Goal: Transaction & Acquisition: Purchase product/service

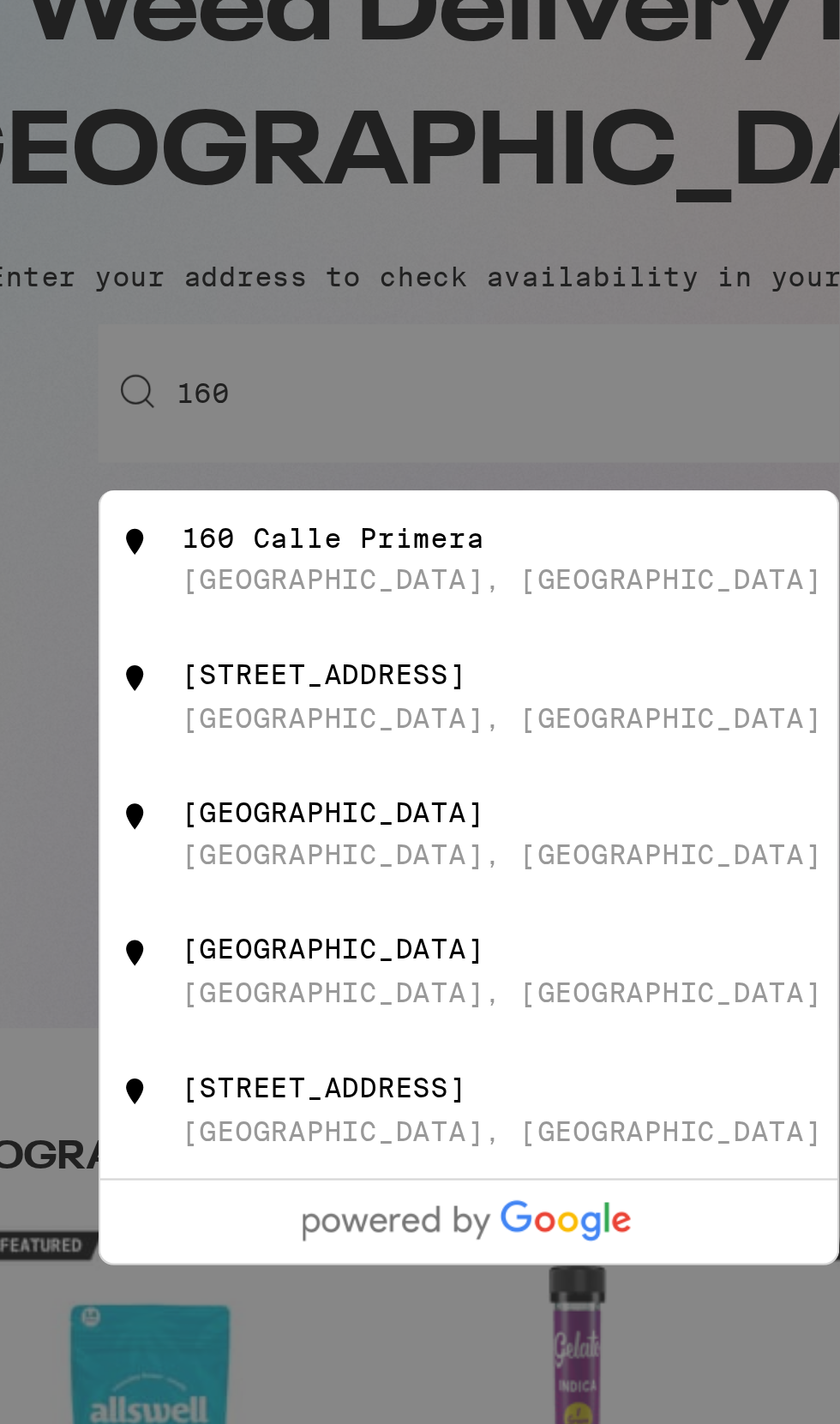
click at [460, 402] on div "[STREET_ADDRESS]" at bounding box center [420, 424] width 320 height 60
type input "160 [GEOGRAPHIC_DATA], [GEOGRAPHIC_DATA]"
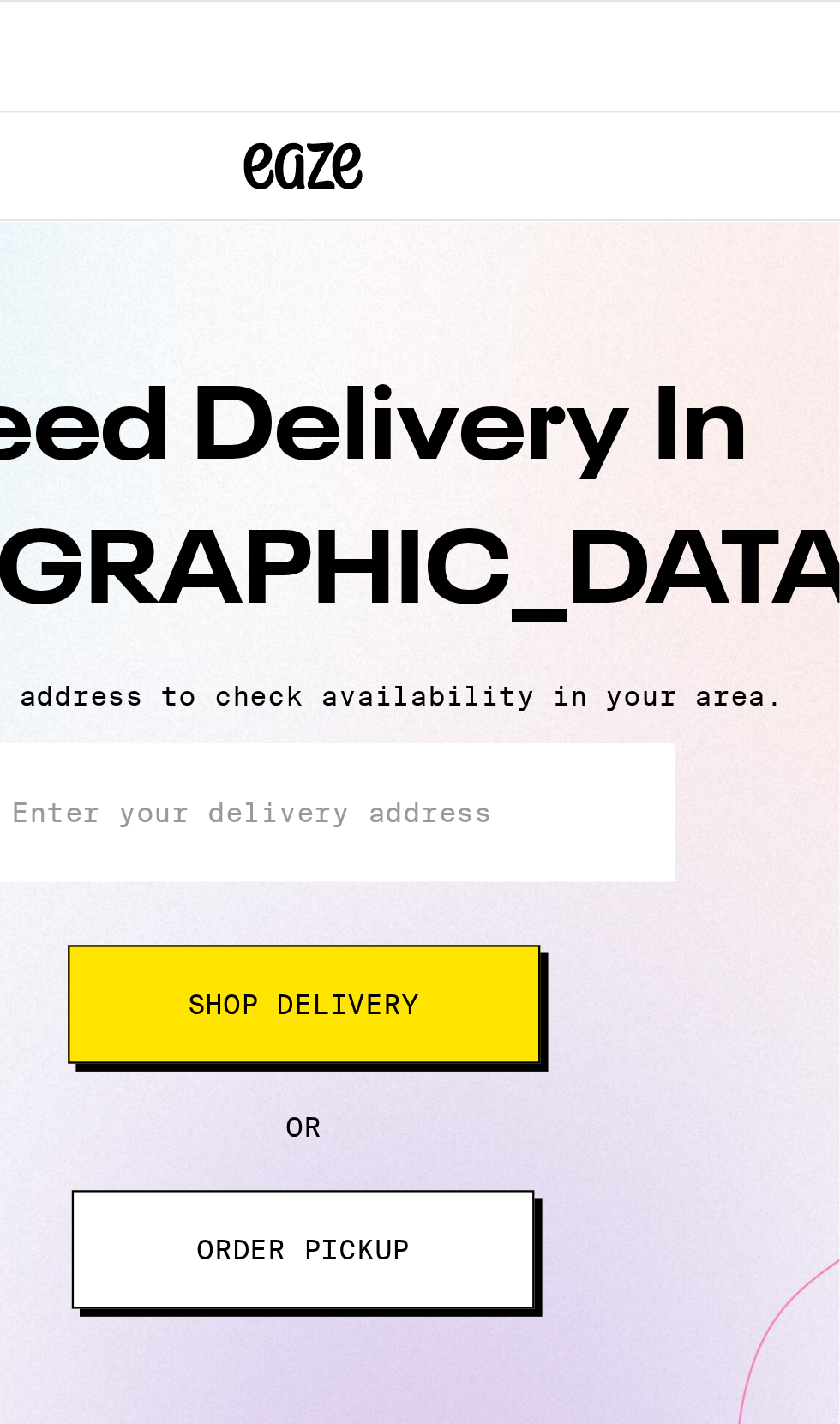
click at [456, 426] on button "Shop Delivery" at bounding box center [420, 435] width 205 height 52
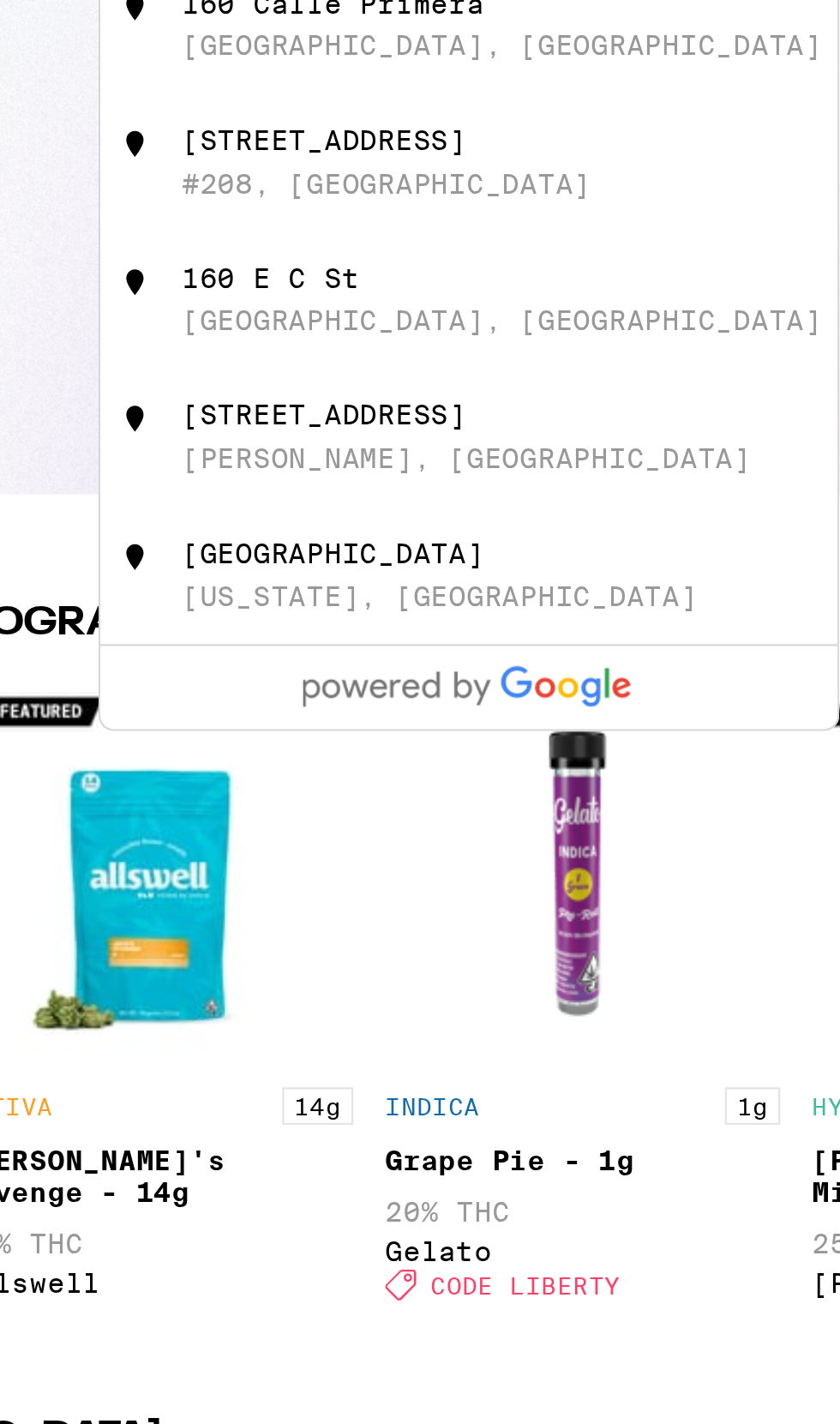
click at [447, 433] on div "[STREET_ADDRESS]" at bounding box center [449, 424] width 306 height 32
type input "160 [GEOGRAPHIC_DATA], [GEOGRAPHIC_DATA]"
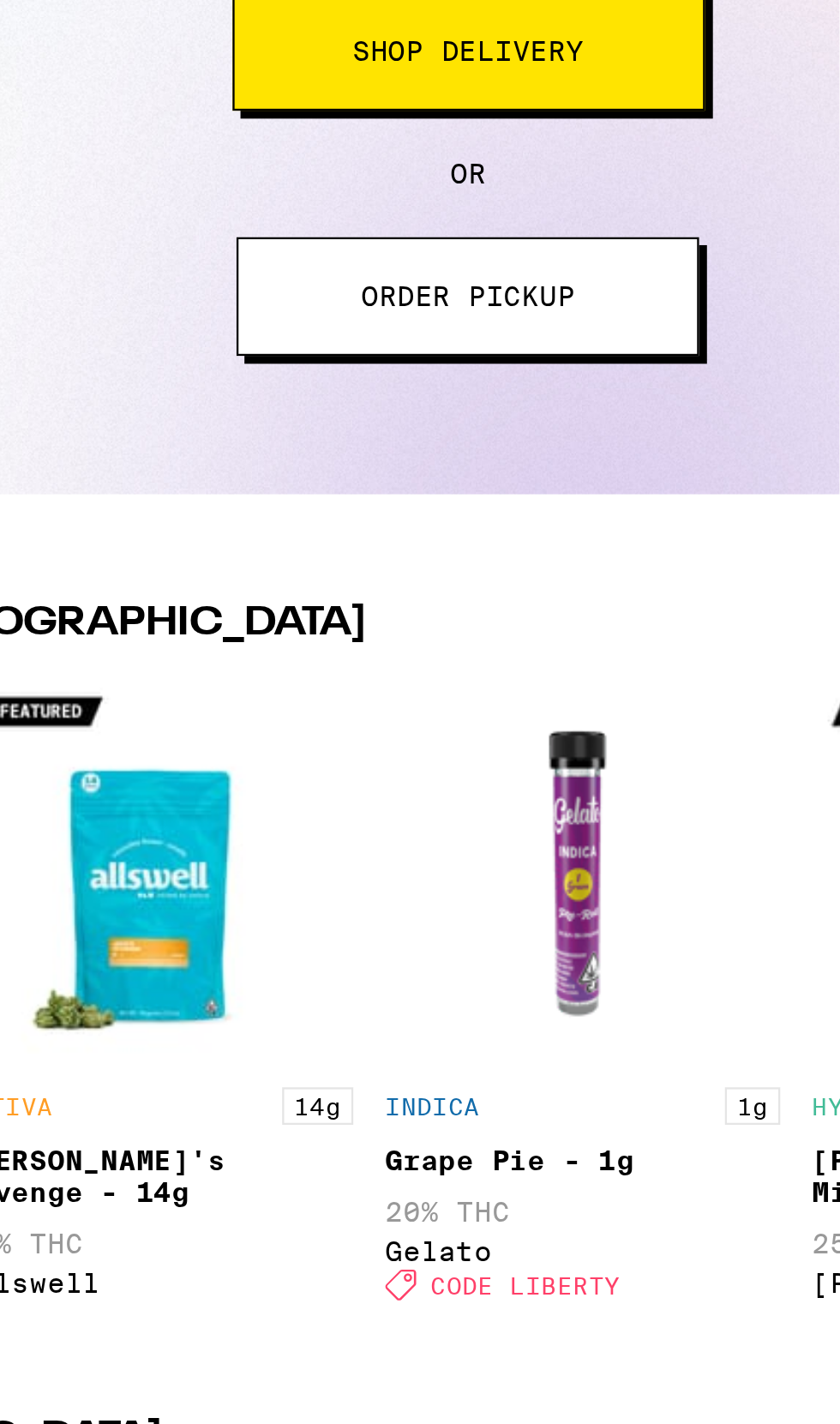
click at [464, 438] on span "Shop Delivery" at bounding box center [420, 435] width 100 height 12
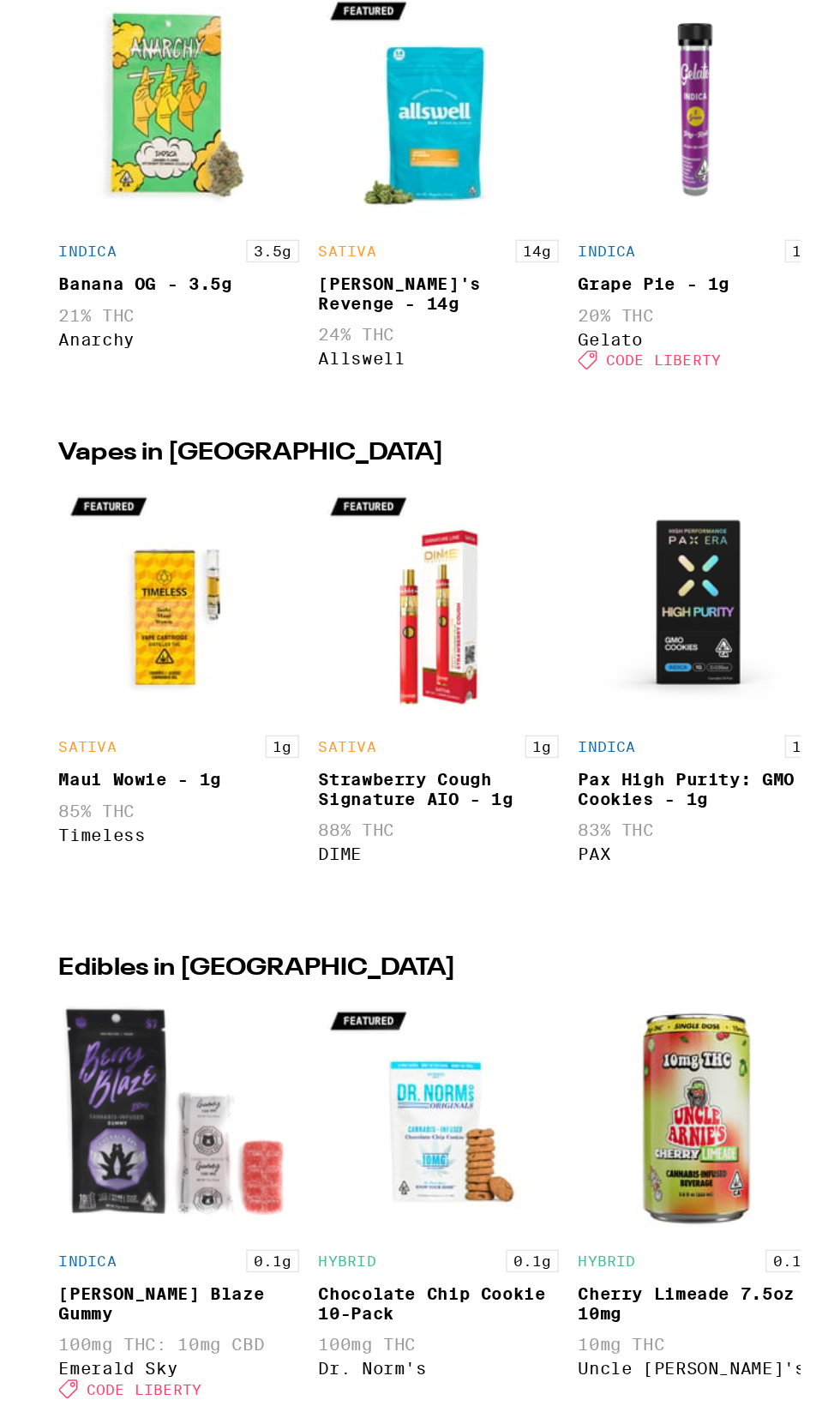
scroll to position [229, 0]
